Goal: Answer question/provide support: Share knowledge or assist other users

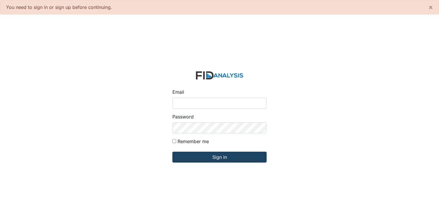
type input "[PERSON_NAME][EMAIL_ADDRESS][DOMAIN_NAME]"
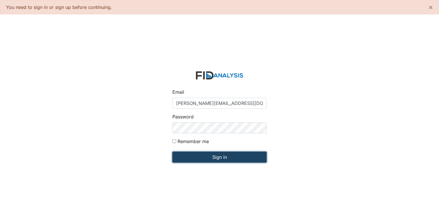
click at [220, 157] on input "Sign in" at bounding box center [219, 157] width 94 height 11
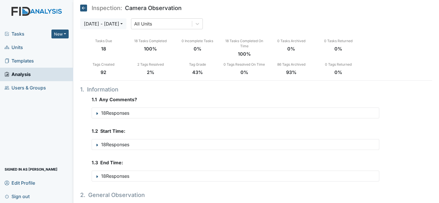
click at [13, 48] on span "Units" at bounding box center [14, 47] width 18 height 9
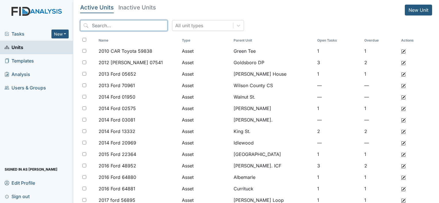
click at [117, 26] on input "search" at bounding box center [123, 25] width 87 height 11
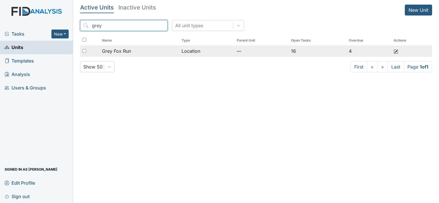
type input "grey"
click at [119, 50] on span "Grey Fox Run" at bounding box center [116, 51] width 29 height 7
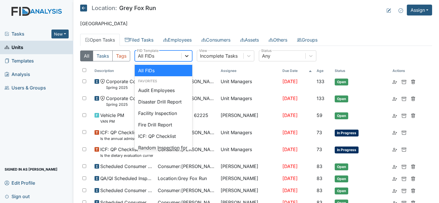
click at [187, 55] on icon at bounding box center [187, 56] width 6 height 6
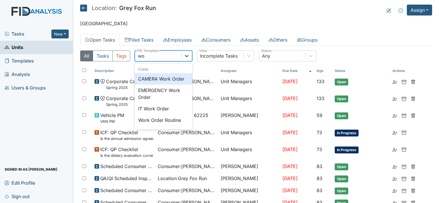
type input "work"
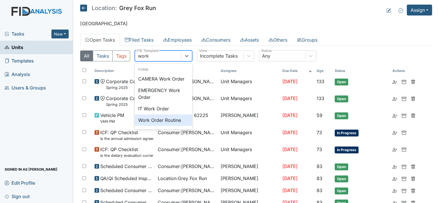
click at [165, 120] on div "Work Order Routine" at bounding box center [163, 120] width 57 height 11
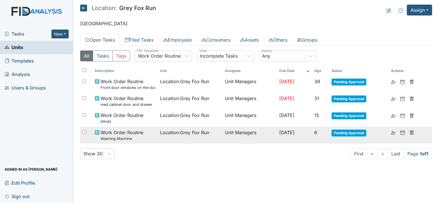
click at [135, 134] on span "Work Order Routine Washing Machine" at bounding box center [121, 135] width 43 height 12
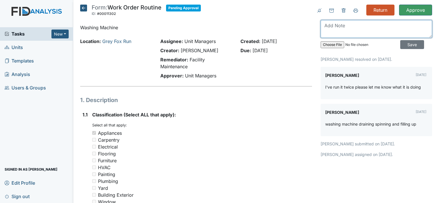
click at [336, 28] on textarea at bounding box center [375, 29] width 111 height 18
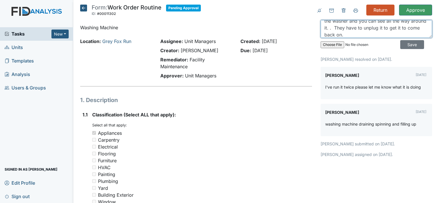
scroll to position [25, 0]
type textarea "they say it cuts off in middle of load. tub appears to be off balance as it is …"
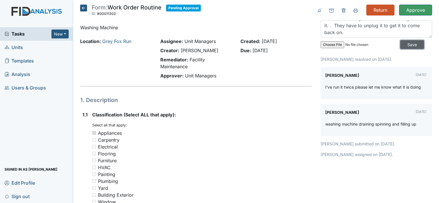
click at [410, 44] on input "Save" at bounding box center [412, 44] width 24 height 9
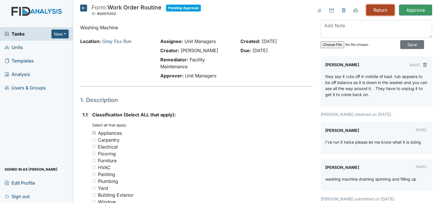
click at [375, 10] on input "Return" at bounding box center [380, 10] width 28 height 11
